Goal: Information Seeking & Learning: Find specific fact

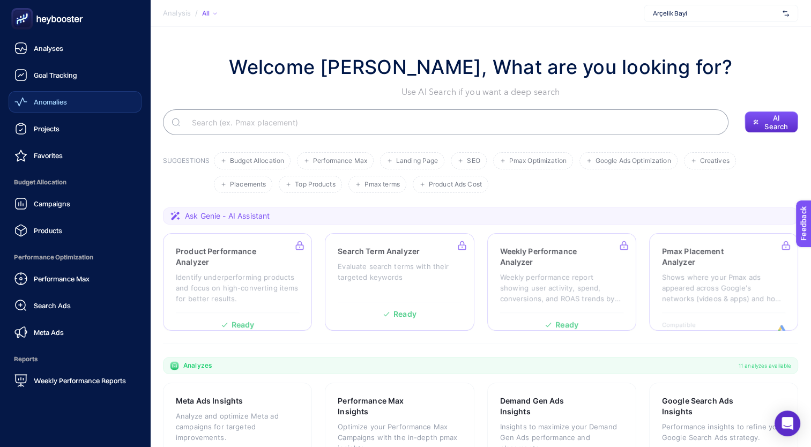
click at [77, 102] on link "Anomalies" at bounding box center [75, 101] width 133 height 21
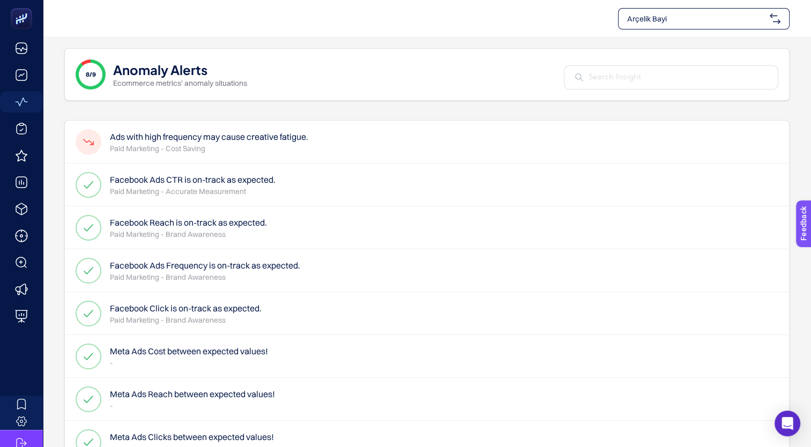
click at [291, 132] on h4 "Ads with high frequency may cause creative fatigue." at bounding box center [209, 136] width 198 height 13
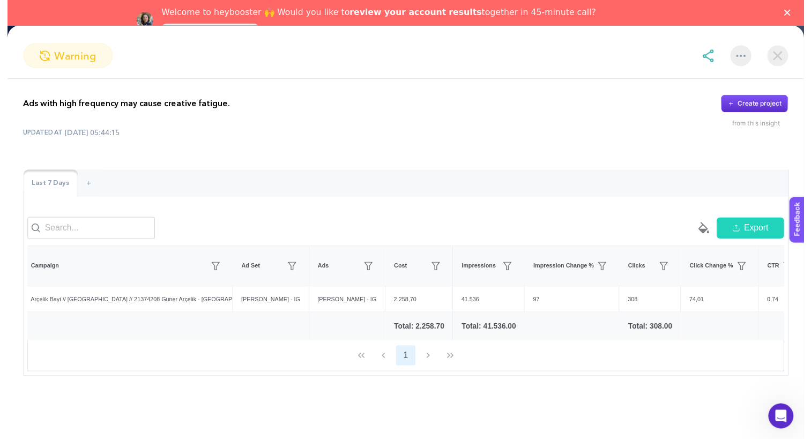
scroll to position [0, 4]
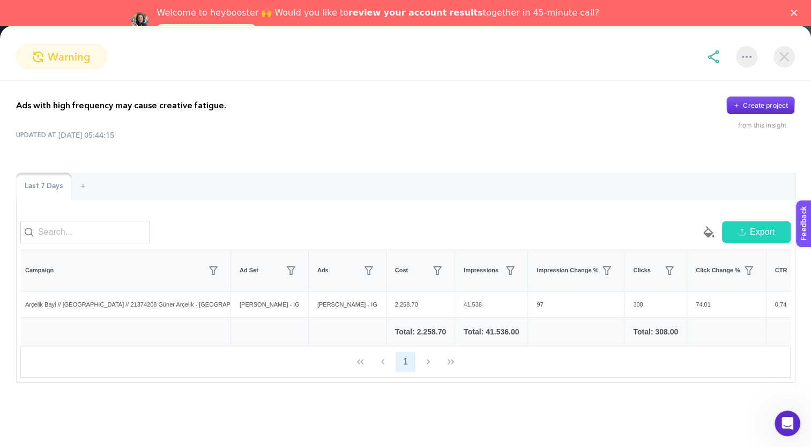
click at [58, 187] on div "Last 7 Days" at bounding box center [44, 187] width 56 height 28
click at [783, 61] on img at bounding box center [783, 56] width 21 height 21
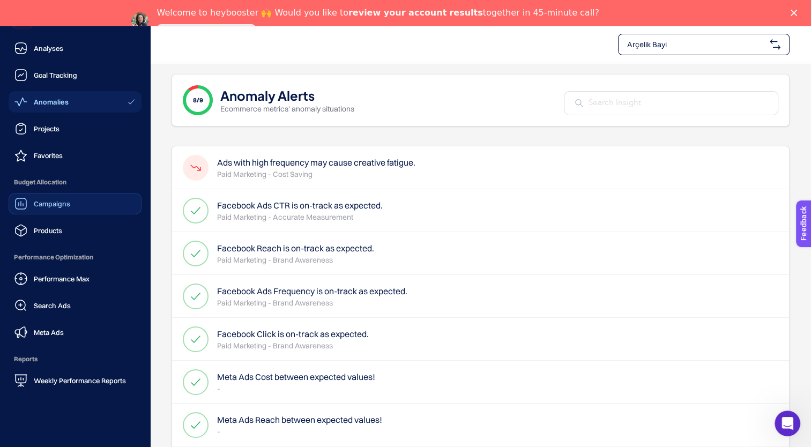
click at [63, 207] on span "Campaigns" at bounding box center [52, 203] width 36 height 9
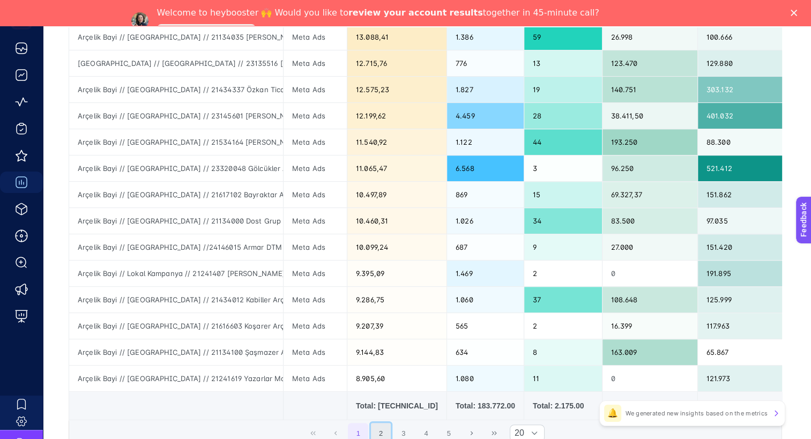
click at [387, 435] on button "2" at bounding box center [381, 433] width 20 height 20
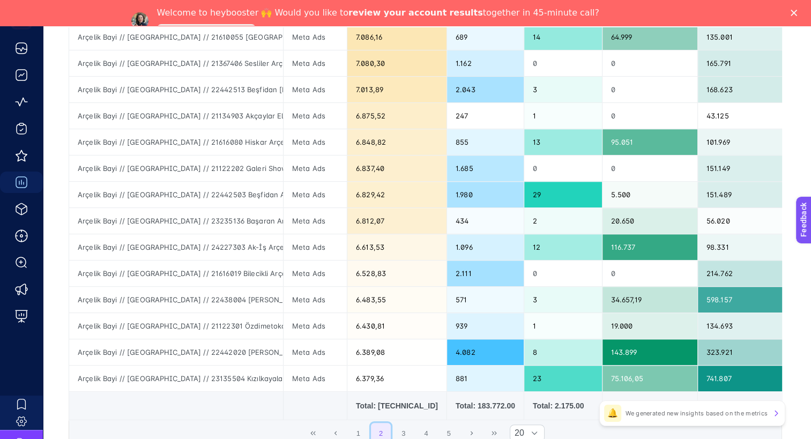
click at [387, 435] on button "2" at bounding box center [381, 433] width 20 height 20
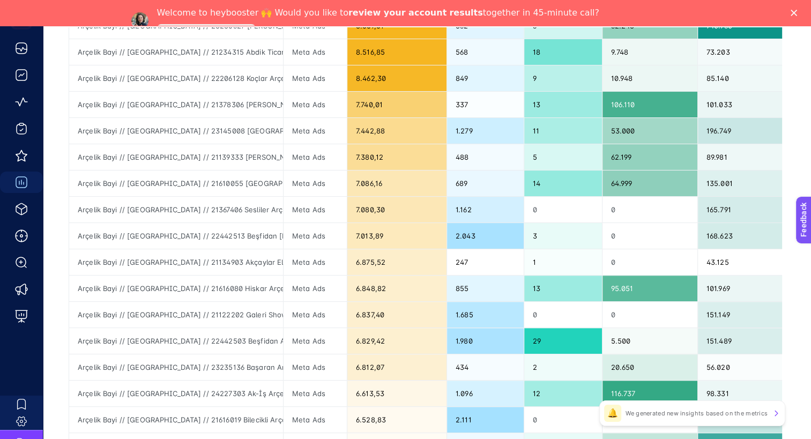
scroll to position [420, 0]
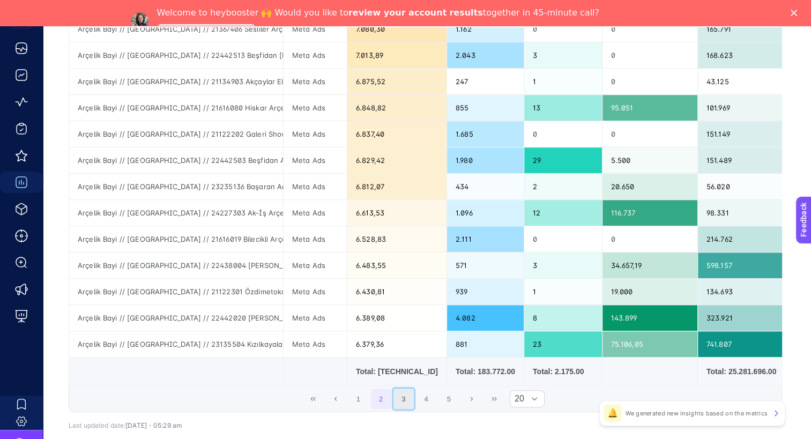
click at [407, 400] on button "3" at bounding box center [403, 398] width 20 height 20
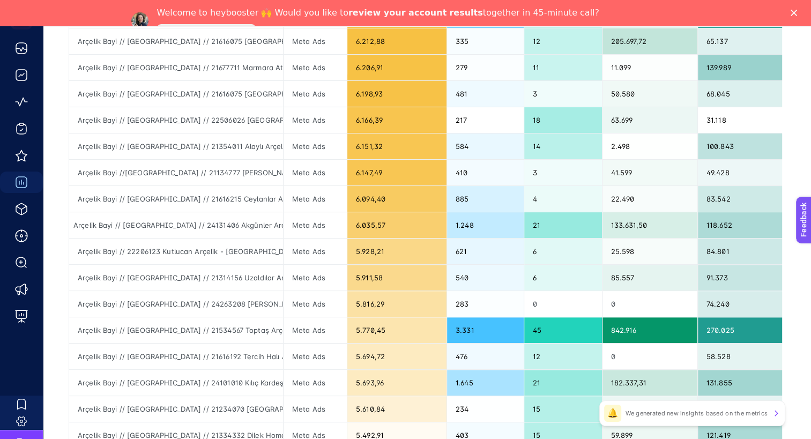
scroll to position [0, 0]
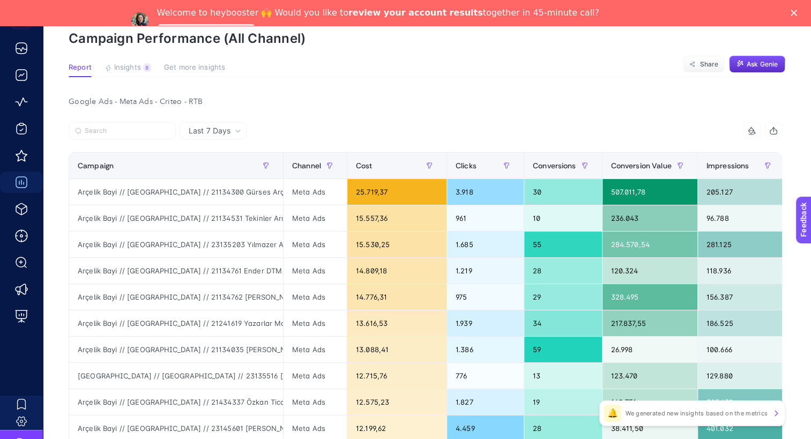
scroll to position [74, 0]
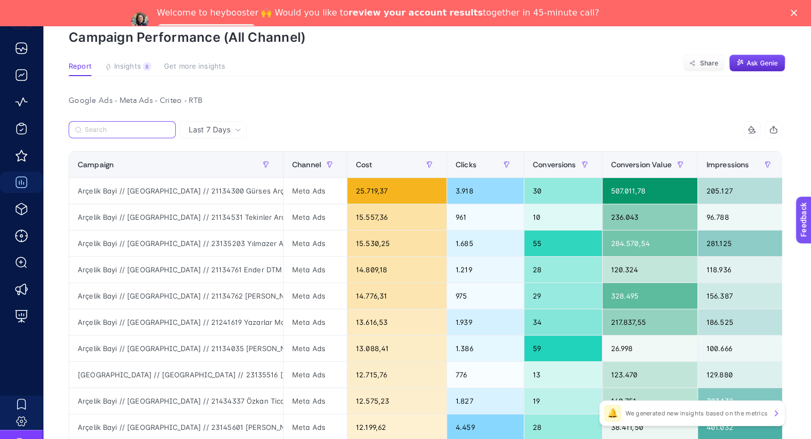
click at [155, 126] on input "Search" at bounding box center [127, 130] width 85 height 8
paste input "24372013"
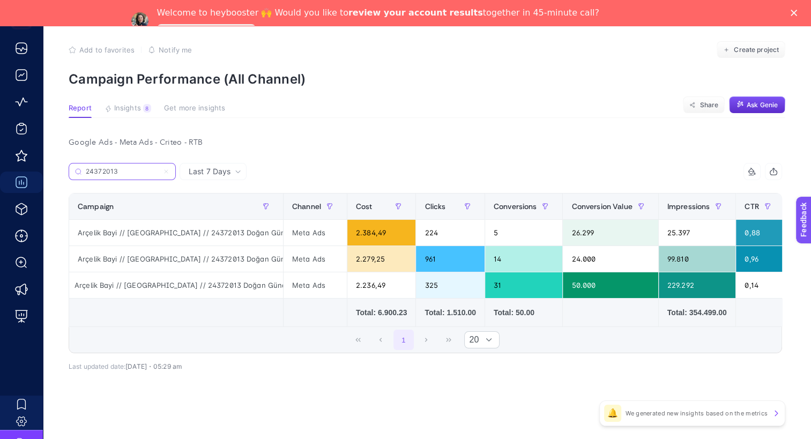
scroll to position [0, 4]
type input "24372013"
drag, startPoint x: 261, startPoint y: 256, endPoint x: 171, endPoint y: 258, distance: 90.0
click at [171, 258] on div "Arçelik Bayi // [GEOGRAPHIC_DATA] // 24372013 Doğan Güneşler - İE- 4 // [GEOGRA…" at bounding box center [176, 259] width 214 height 26
copy div "24372013 Doğan Güneşler"
